Goal: Transaction & Acquisition: Book appointment/travel/reservation

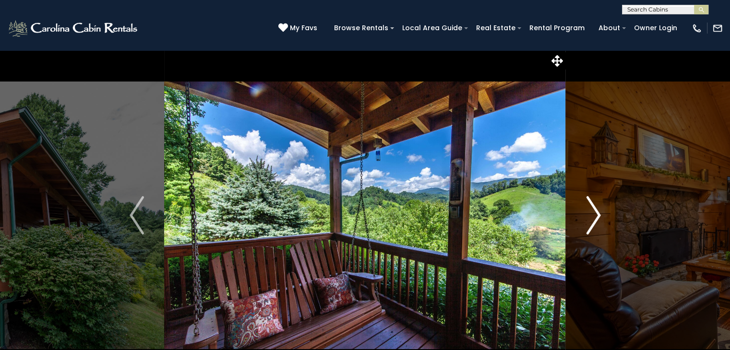
click at [593, 213] on img "Next" at bounding box center [593, 215] width 14 height 38
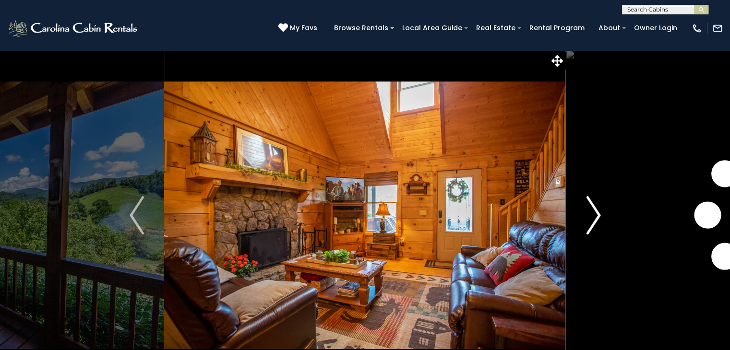
click at [584, 214] on button "Next" at bounding box center [593, 215] width 55 height 331
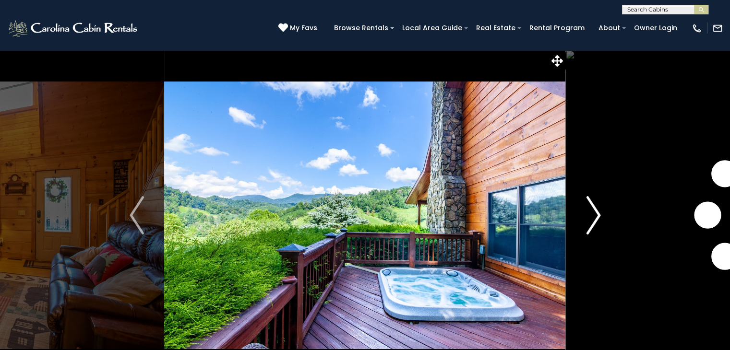
click at [589, 221] on img "Next" at bounding box center [593, 215] width 14 height 38
click at [590, 219] on img "Next" at bounding box center [593, 215] width 14 height 38
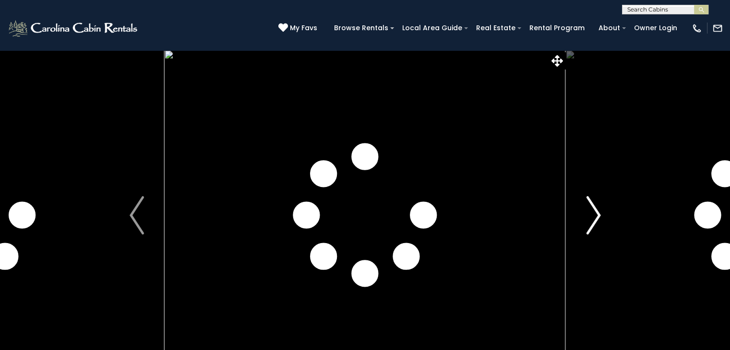
click at [591, 221] on img "Next" at bounding box center [593, 215] width 14 height 38
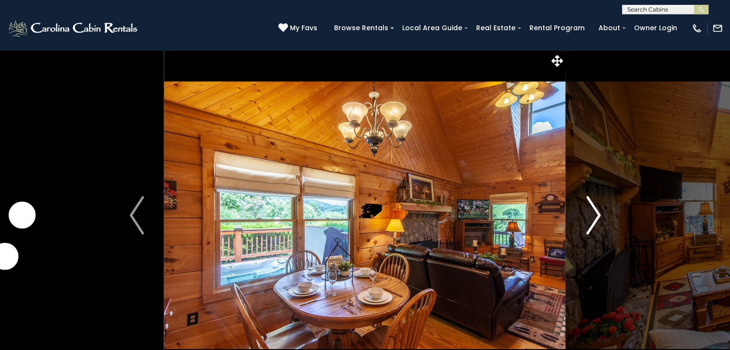
click at [588, 205] on img "Next" at bounding box center [593, 215] width 14 height 38
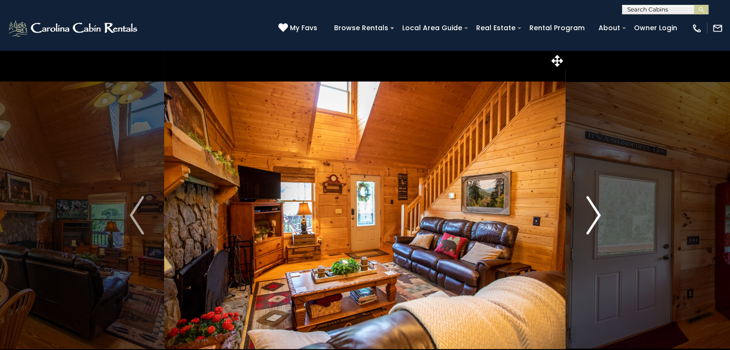
click at [588, 213] on img "Next" at bounding box center [593, 215] width 14 height 38
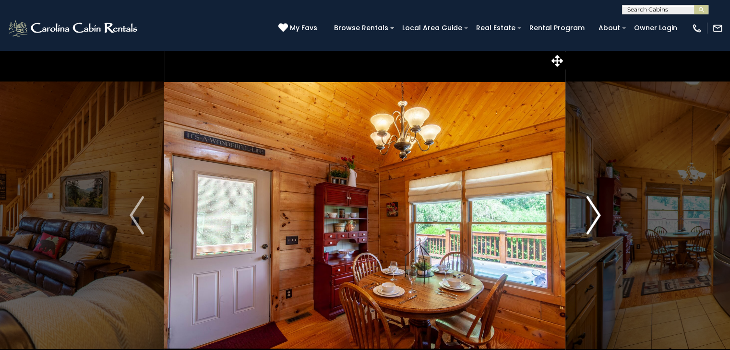
click at [585, 215] on button "Next" at bounding box center [593, 215] width 55 height 331
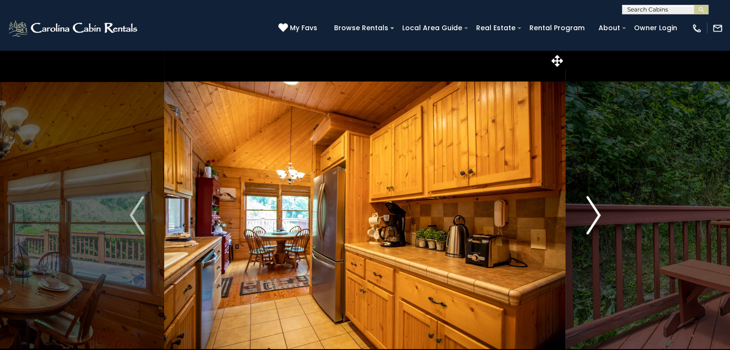
click at [580, 207] on button "Next" at bounding box center [593, 215] width 55 height 331
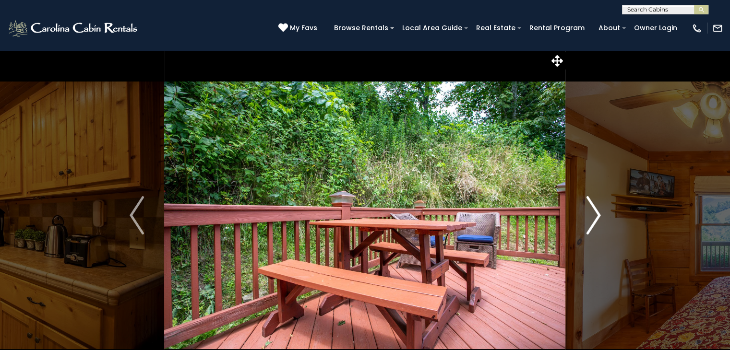
click at [584, 207] on button "Next" at bounding box center [593, 215] width 55 height 331
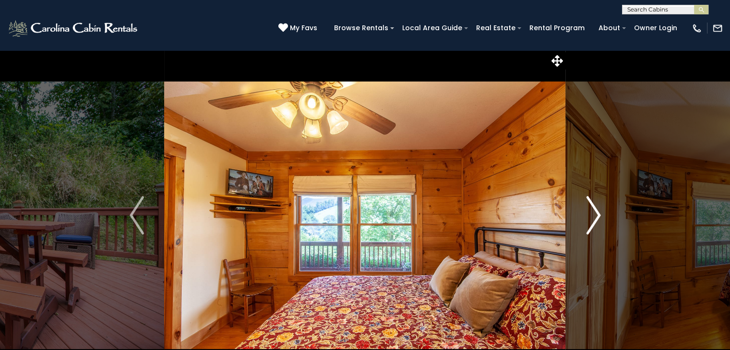
click at [591, 222] on img "Next" at bounding box center [593, 215] width 14 height 38
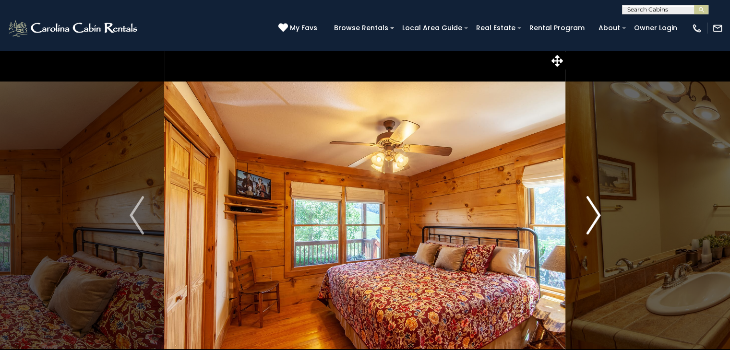
click at [594, 227] on img "Next" at bounding box center [593, 215] width 14 height 38
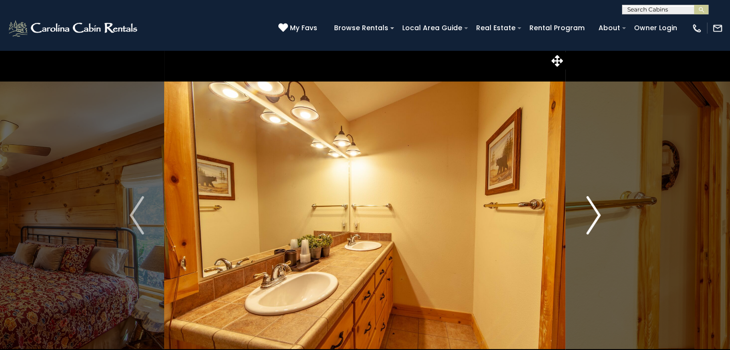
click at [592, 211] on img "Next" at bounding box center [593, 215] width 14 height 38
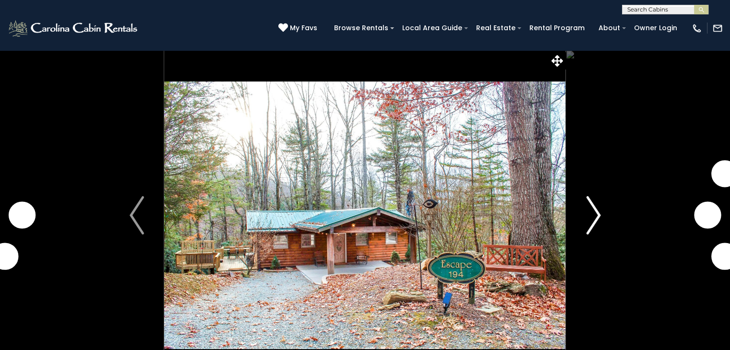
click at [594, 209] on img "Next" at bounding box center [593, 215] width 14 height 38
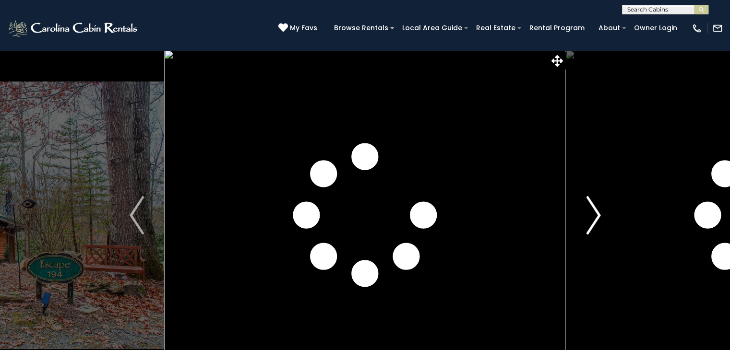
click at [587, 213] on img "Next" at bounding box center [593, 215] width 14 height 38
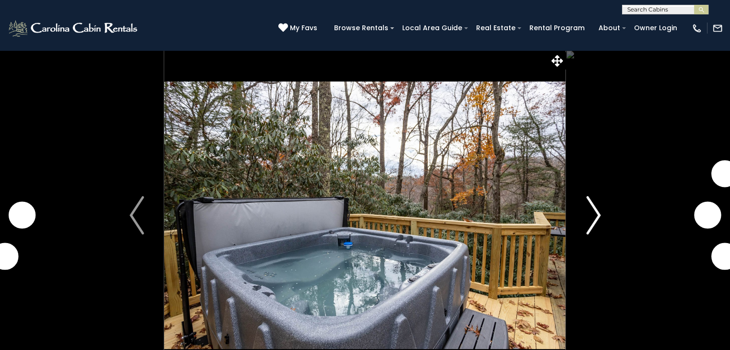
click at [584, 215] on button "Next" at bounding box center [593, 215] width 55 height 331
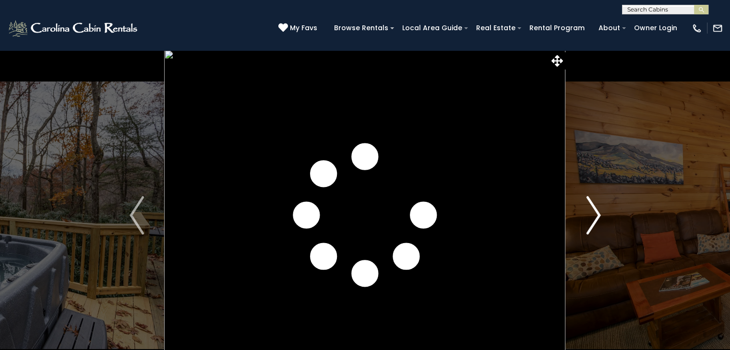
click at [586, 213] on img "Next" at bounding box center [593, 215] width 14 height 38
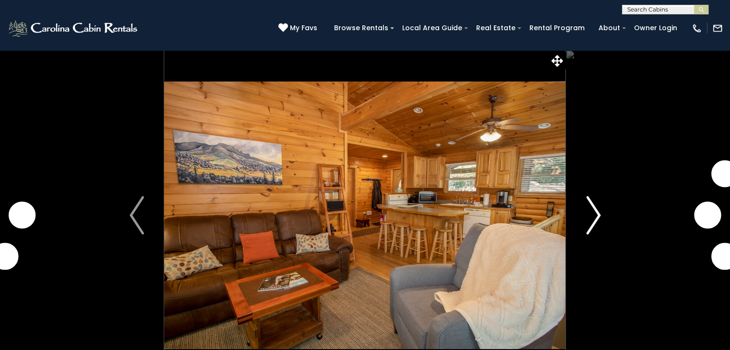
click at [588, 210] on img "Next" at bounding box center [593, 215] width 14 height 38
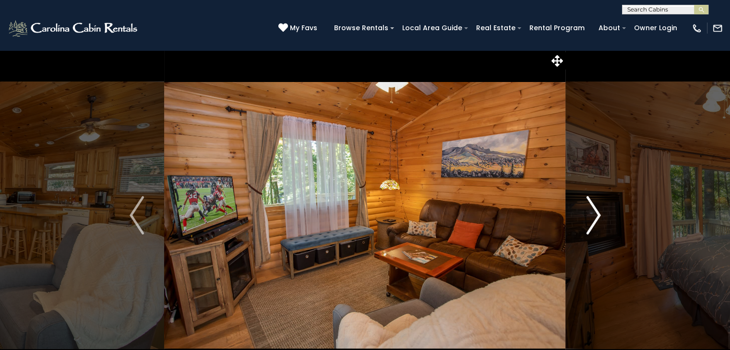
click at [589, 206] on img "Next" at bounding box center [593, 215] width 14 height 38
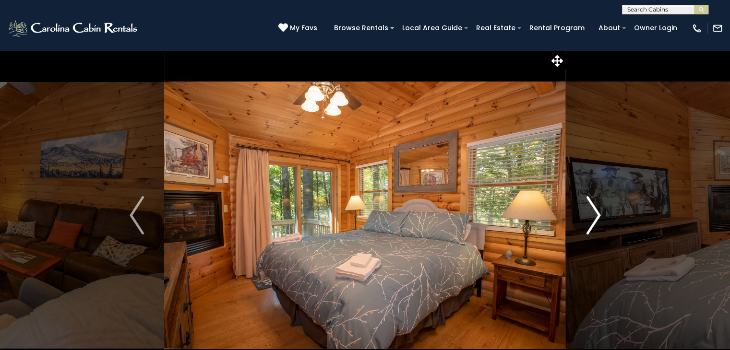
click at [590, 212] on img "Next" at bounding box center [593, 215] width 14 height 38
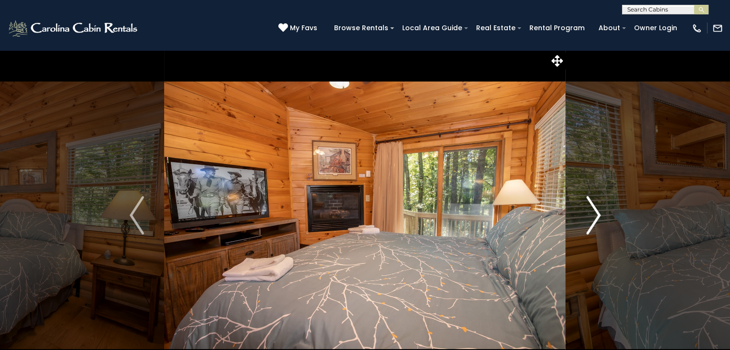
click at [591, 216] on img "Next" at bounding box center [593, 215] width 14 height 38
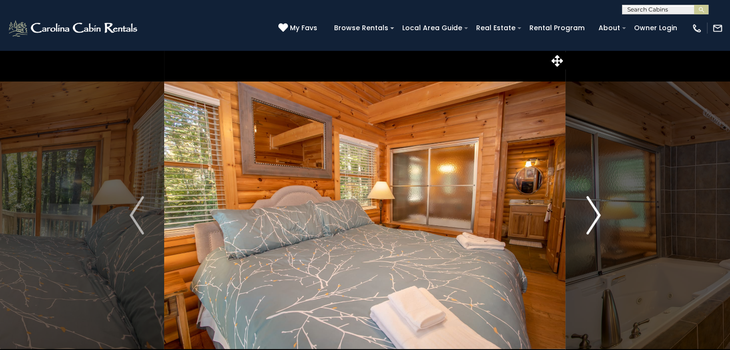
click at [597, 215] on img "Next" at bounding box center [593, 215] width 14 height 38
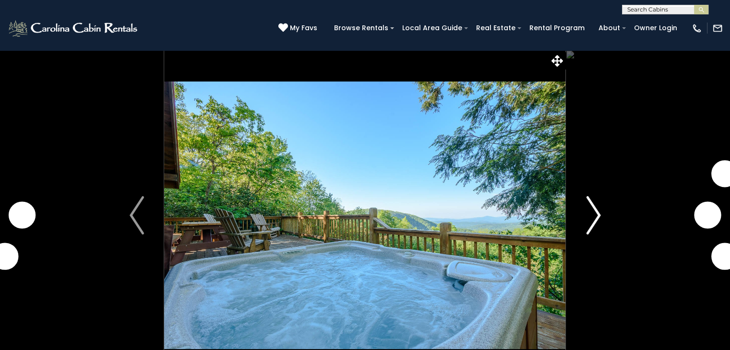
click at [595, 220] on img "Next" at bounding box center [593, 215] width 14 height 38
click at [590, 221] on img "Next" at bounding box center [593, 215] width 14 height 38
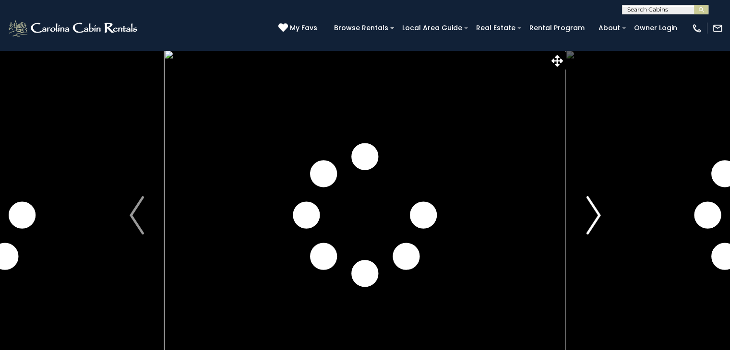
click at [595, 222] on img "Next" at bounding box center [593, 215] width 14 height 38
click at [597, 224] on img "Next" at bounding box center [593, 215] width 14 height 38
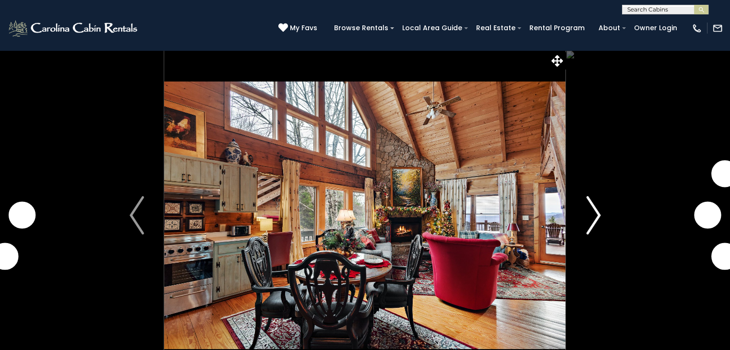
click at [591, 221] on img "Next" at bounding box center [593, 215] width 14 height 38
click at [588, 219] on img "Next" at bounding box center [593, 215] width 14 height 38
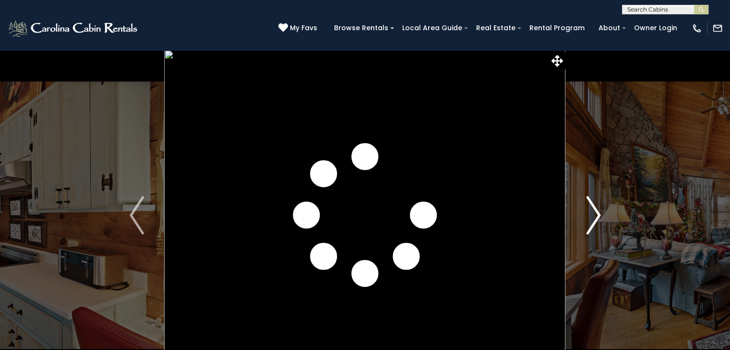
click at [590, 204] on img "Next" at bounding box center [593, 215] width 14 height 38
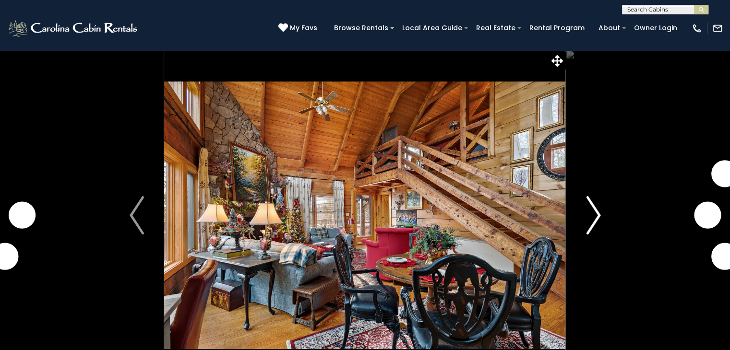
click at [590, 211] on img "Next" at bounding box center [593, 215] width 14 height 38
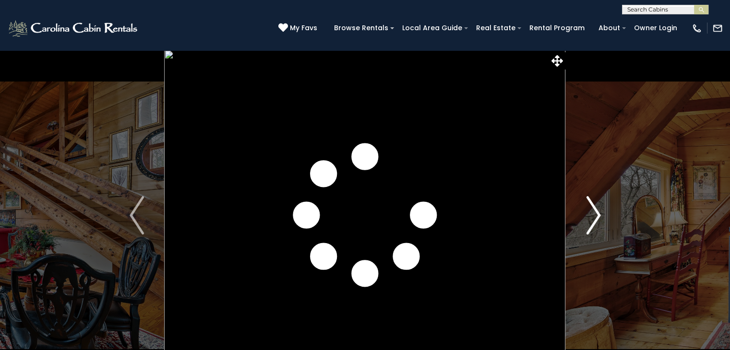
click at [595, 215] on img "Next" at bounding box center [593, 215] width 14 height 38
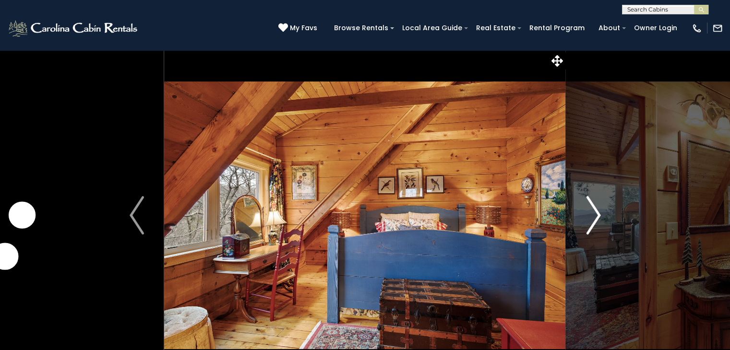
click at [589, 217] on img "Next" at bounding box center [593, 215] width 14 height 38
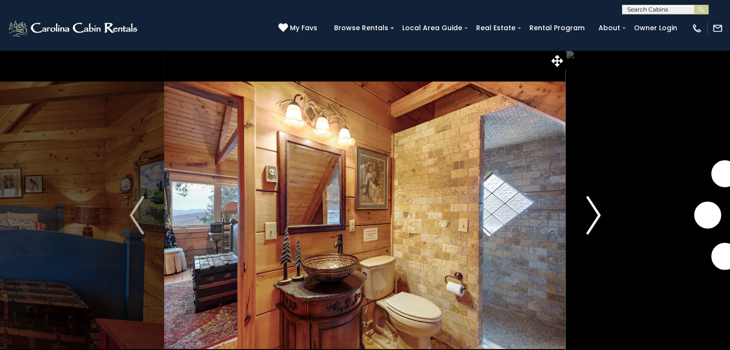
click at [590, 226] on img "Next" at bounding box center [593, 215] width 14 height 38
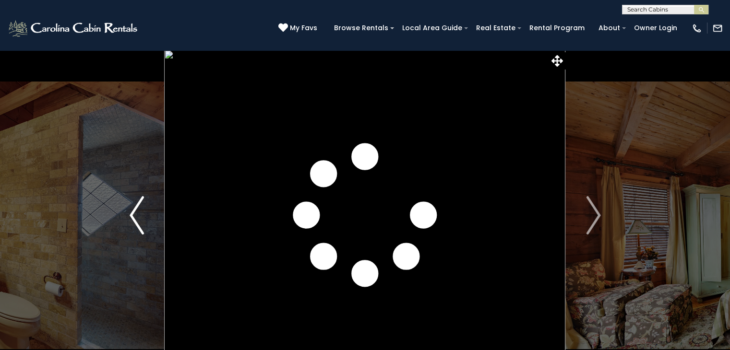
click at [139, 213] on img "Previous" at bounding box center [137, 215] width 14 height 38
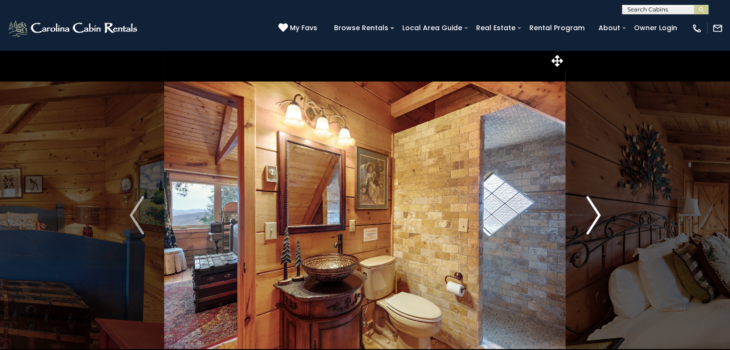
click at [593, 228] on img "Next" at bounding box center [593, 215] width 14 height 38
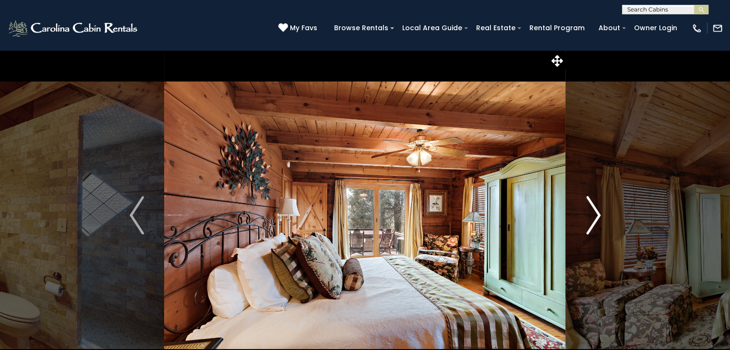
click at [590, 217] on img "Next" at bounding box center [593, 215] width 14 height 38
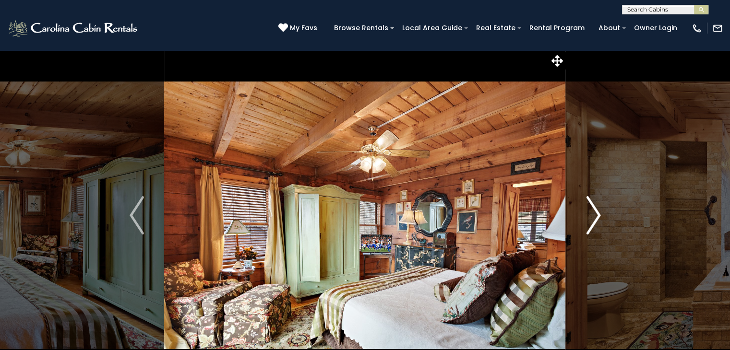
click at [591, 215] on img "Next" at bounding box center [593, 215] width 14 height 38
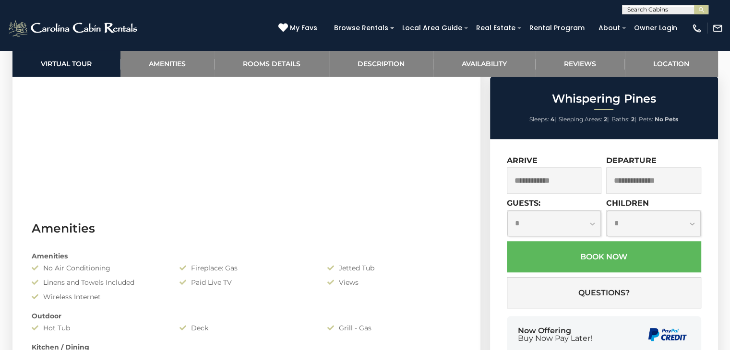
scroll to position [630, 0]
click at [550, 175] on input "text" at bounding box center [554, 181] width 95 height 26
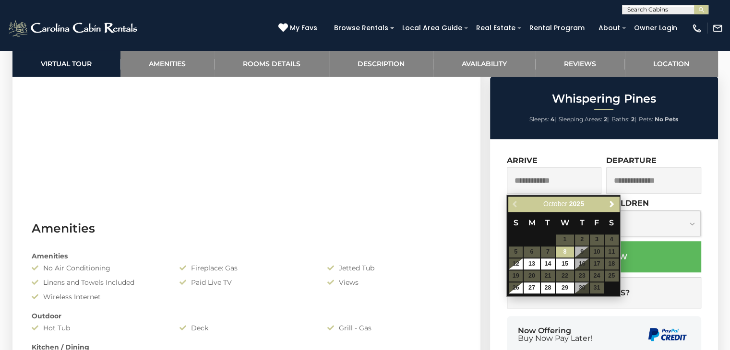
click at [647, 179] on input "text" at bounding box center [653, 181] width 95 height 26
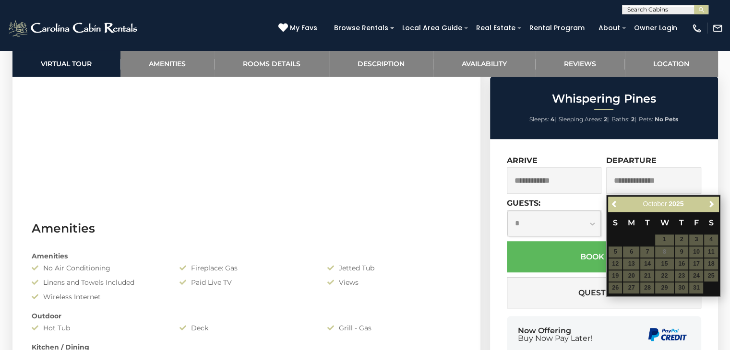
click at [565, 177] on input "text" at bounding box center [554, 181] width 95 height 26
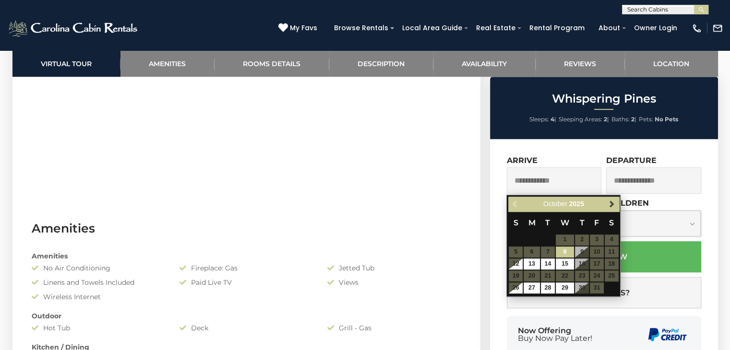
click at [613, 205] on span "Next" at bounding box center [612, 204] width 8 height 8
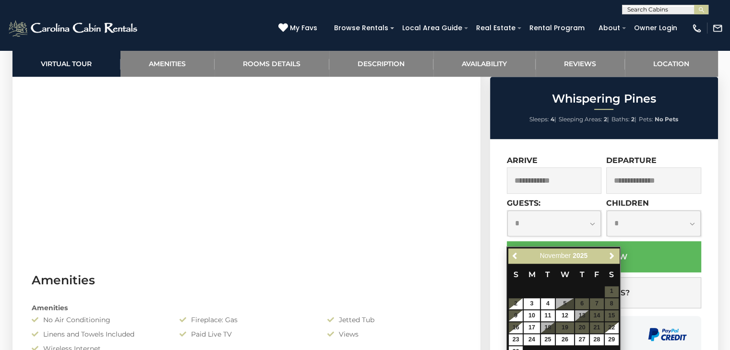
scroll to position [578, 0]
click at [517, 303] on link "2" at bounding box center [516, 303] width 14 height 11
type input "**********"
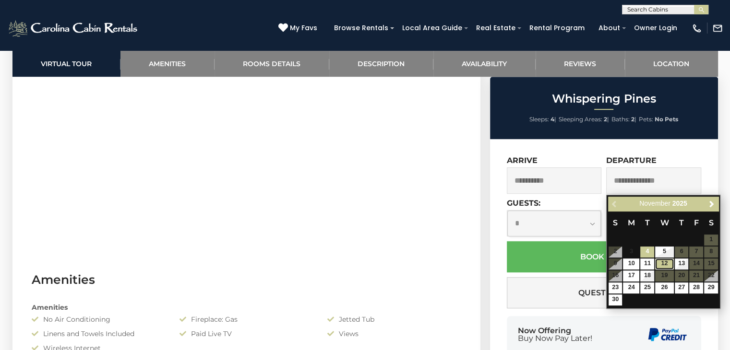
click at [659, 259] on link "12" at bounding box center [664, 264] width 18 height 11
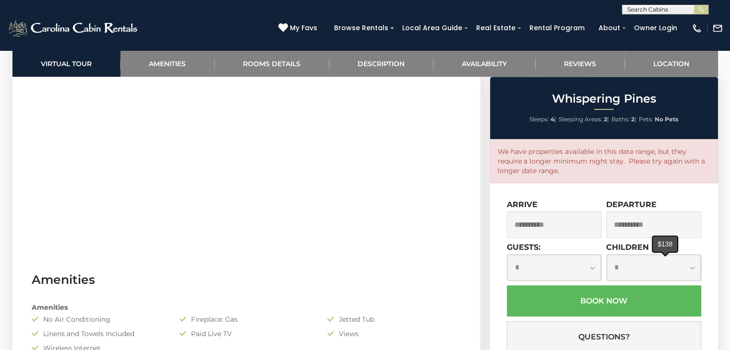
click at [661, 223] on input "**********" at bounding box center [653, 225] width 95 height 26
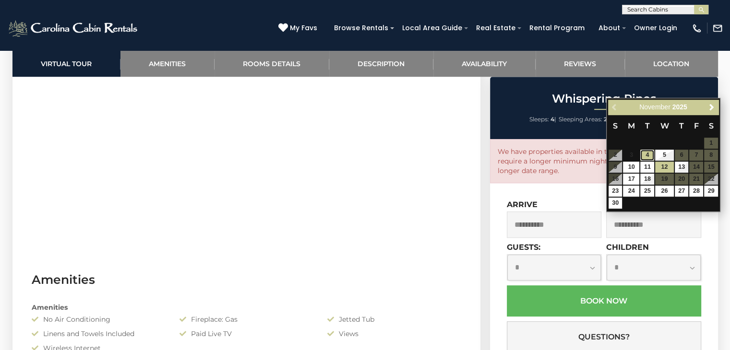
click at [647, 154] on link "4" at bounding box center [647, 155] width 14 height 11
type input "**********"
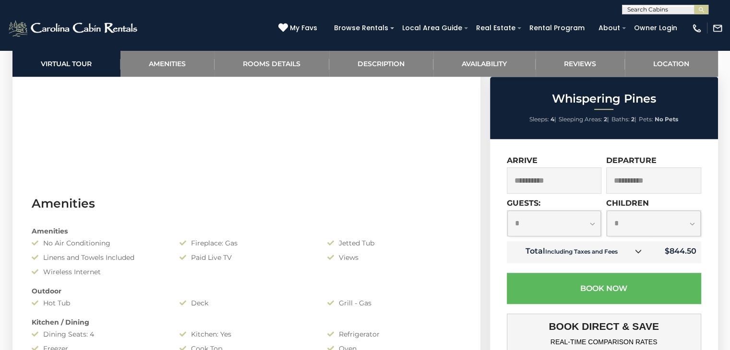
scroll to position [599, 0]
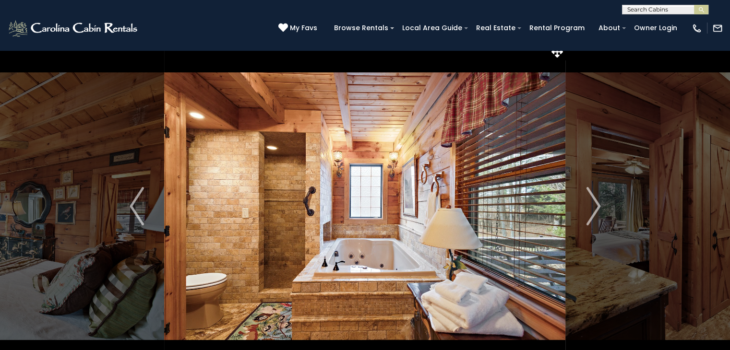
scroll to position [0, 0]
